Goal: Information Seeking & Learning: Check status

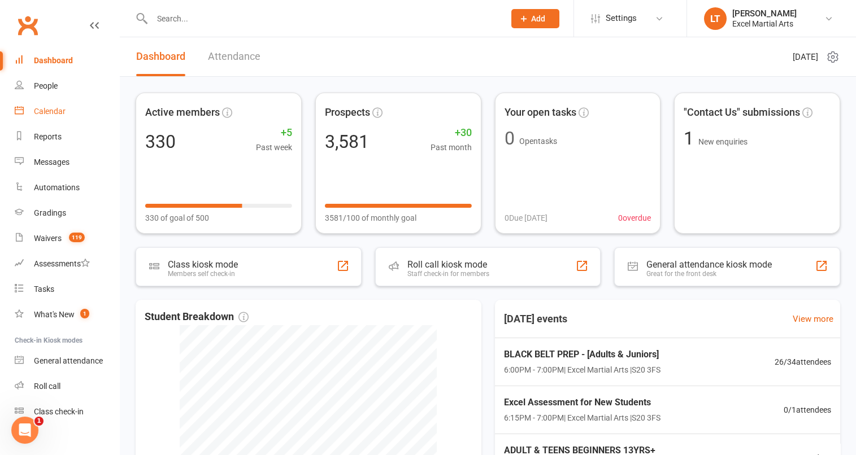
click at [57, 106] on link "Calendar" at bounding box center [67, 111] width 105 height 25
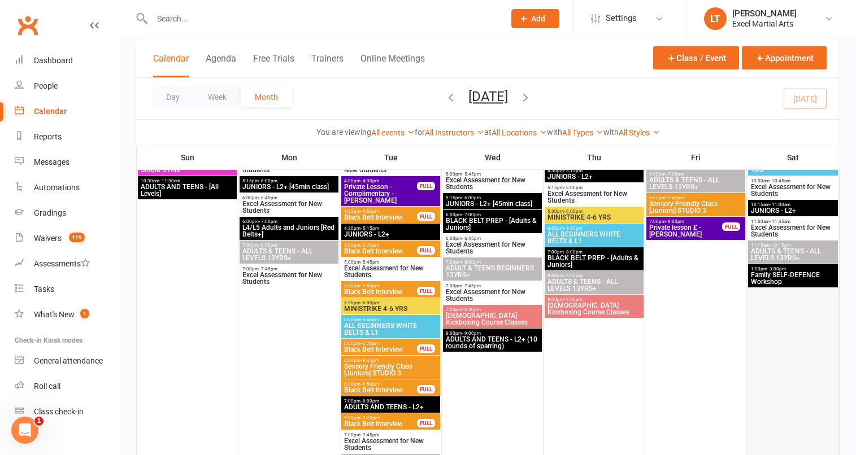
scroll to position [848, 0]
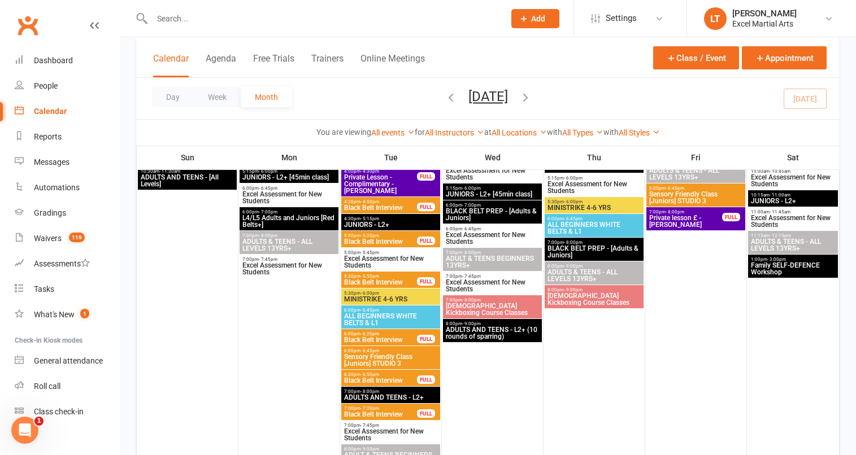
click at [793, 277] on div "1:00pm - 3:00pm Family SELF-DEFENCE Workshop" at bounding box center [793, 266] width 90 height 23
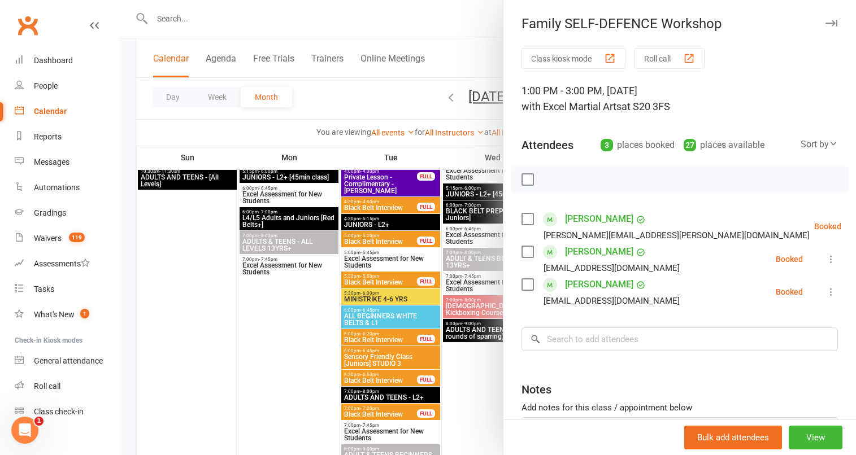
click at [405, 84] on div at bounding box center [488, 227] width 736 height 455
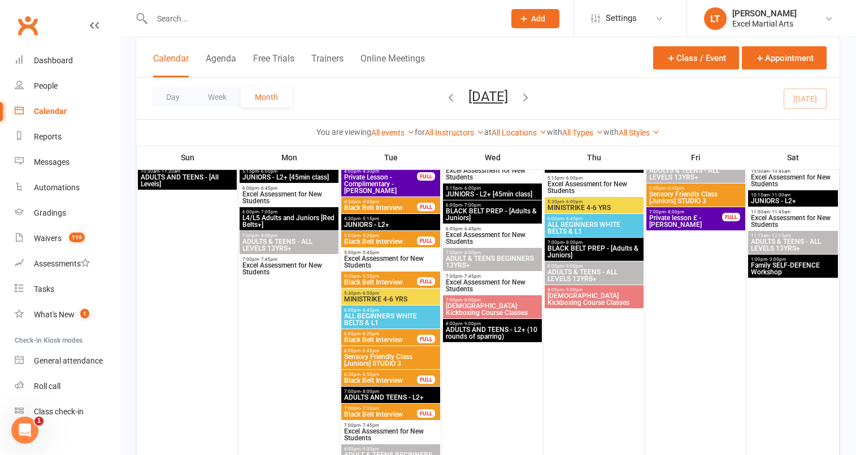
click at [792, 271] on span "Family SELF-DEFENCE Workshop" at bounding box center [792, 269] width 85 height 14
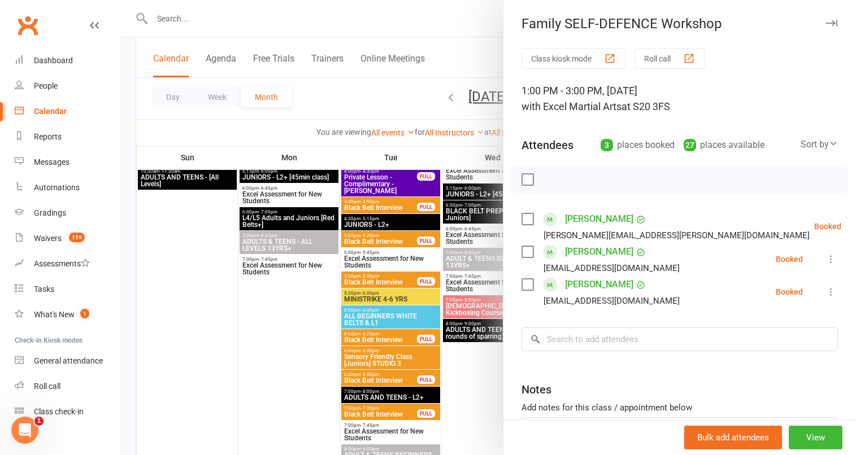
click at [397, 21] on div at bounding box center [488, 227] width 736 height 455
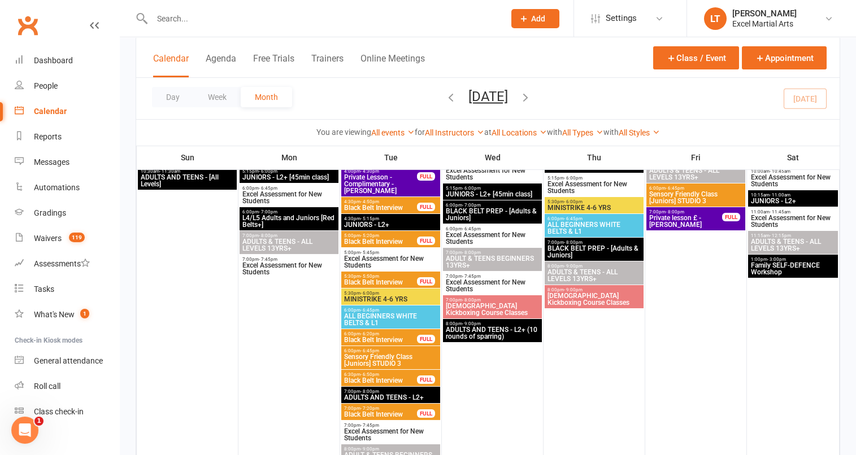
click at [797, 271] on span "Family SELF-DEFENCE Workshop" at bounding box center [792, 269] width 85 height 14
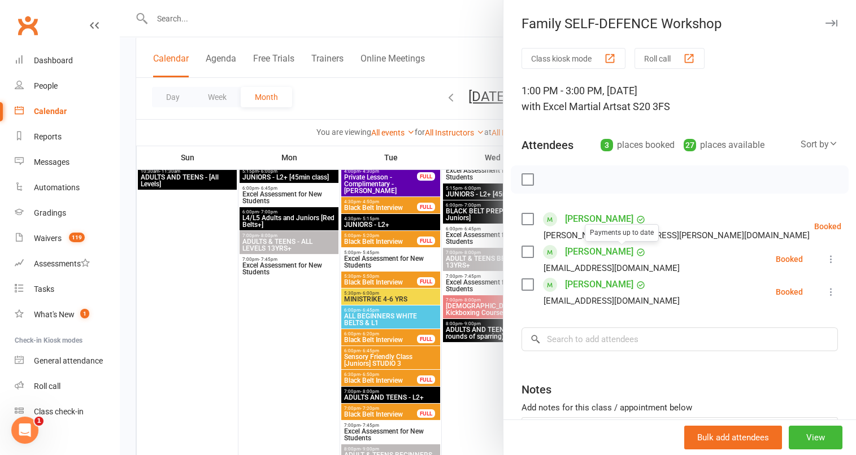
click at [596, 249] on link "[PERSON_NAME]" at bounding box center [599, 252] width 68 height 18
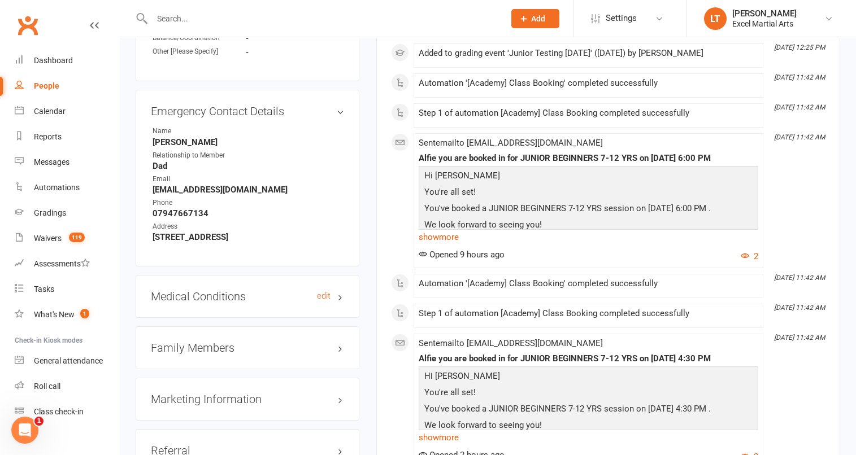
scroll to position [989, 0]
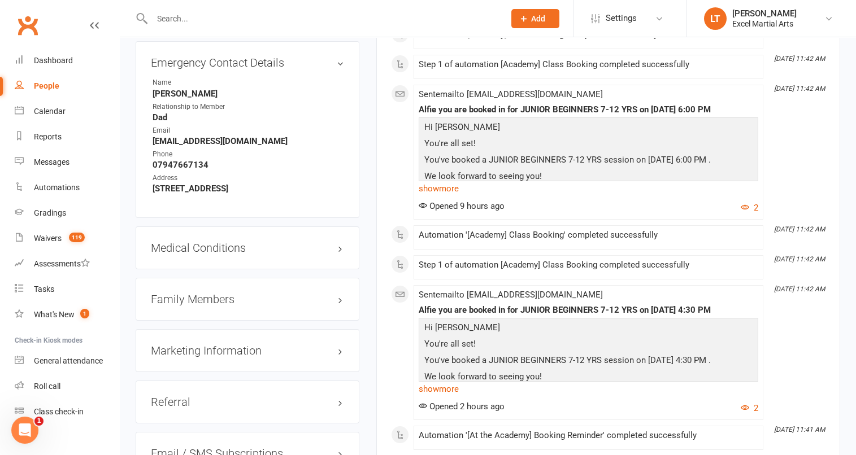
click at [344, 306] on div "Family Members" at bounding box center [248, 299] width 224 height 43
click at [340, 306] on h3 "Family Members" at bounding box center [247, 299] width 193 height 12
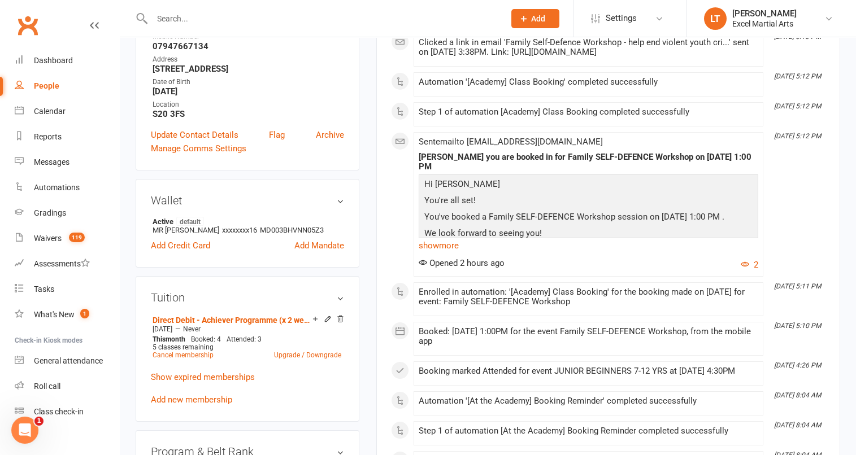
scroll to position [0, 0]
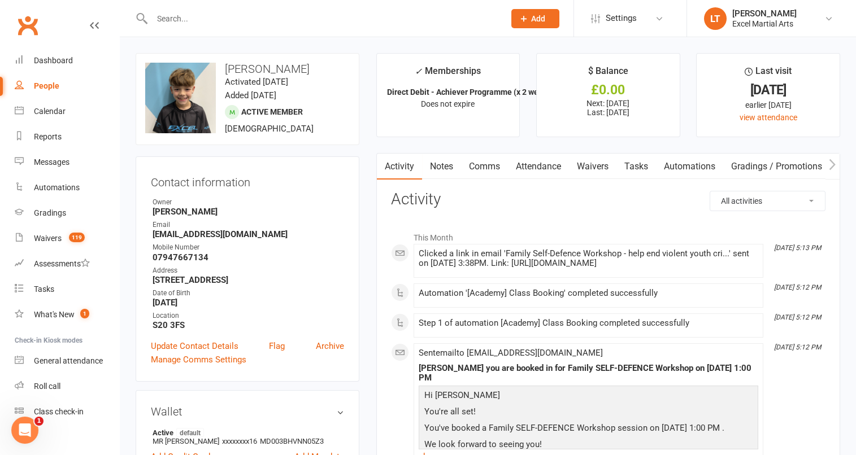
drag, startPoint x: 323, startPoint y: 300, endPoint x: 589, endPoint y: 214, distance: 280.2
click at [71, 110] on link "Calendar" at bounding box center [67, 111] width 105 height 25
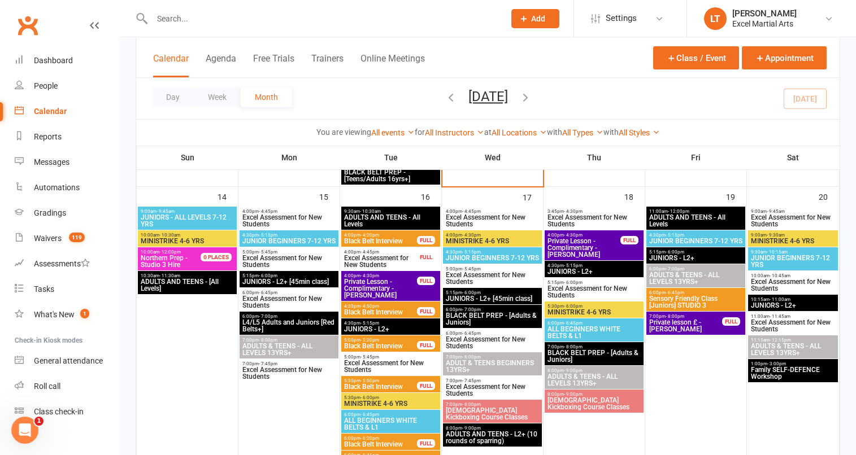
scroll to position [776, 0]
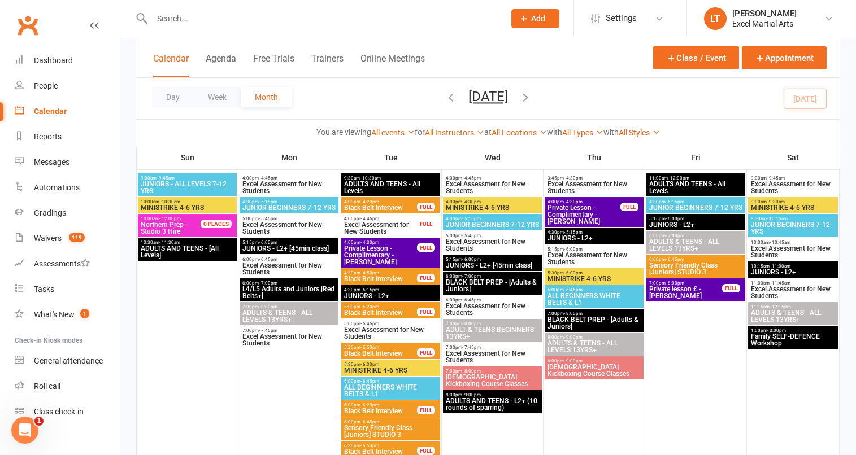
click at [813, 346] on span "Family SELF-DEFENCE Workshop" at bounding box center [792, 340] width 85 height 14
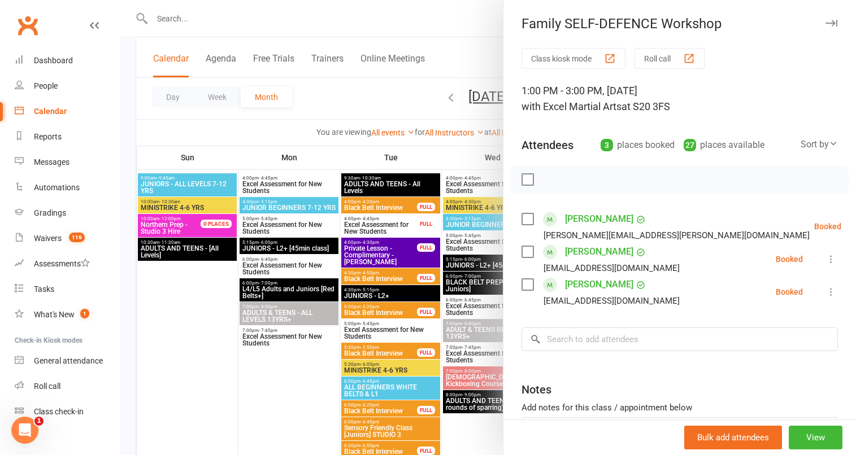
click at [363, 86] on div at bounding box center [488, 227] width 736 height 455
